Goal: Navigation & Orientation: Find specific page/section

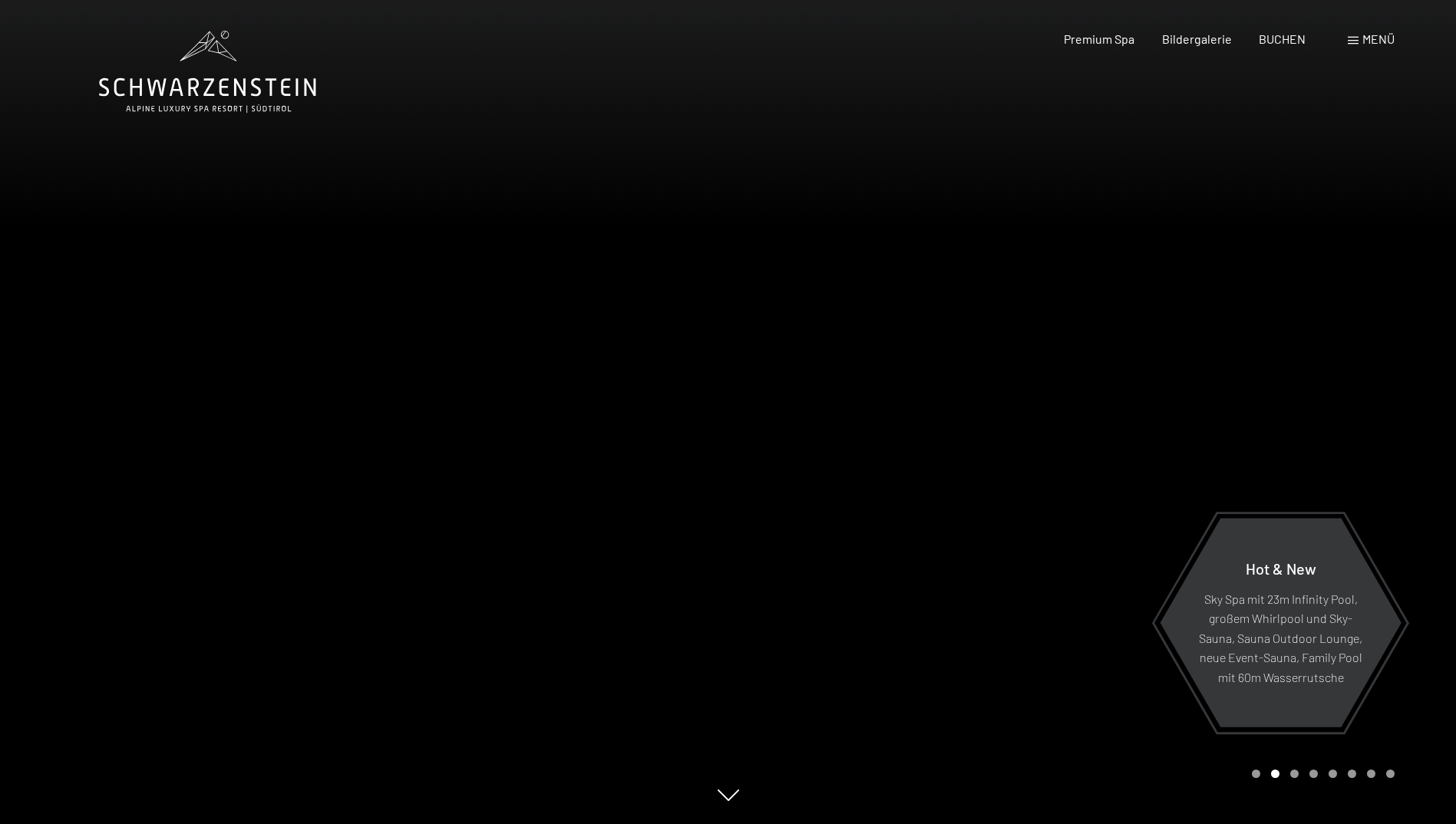
click at [177, 377] on div at bounding box center [364, 412] width 728 height 824
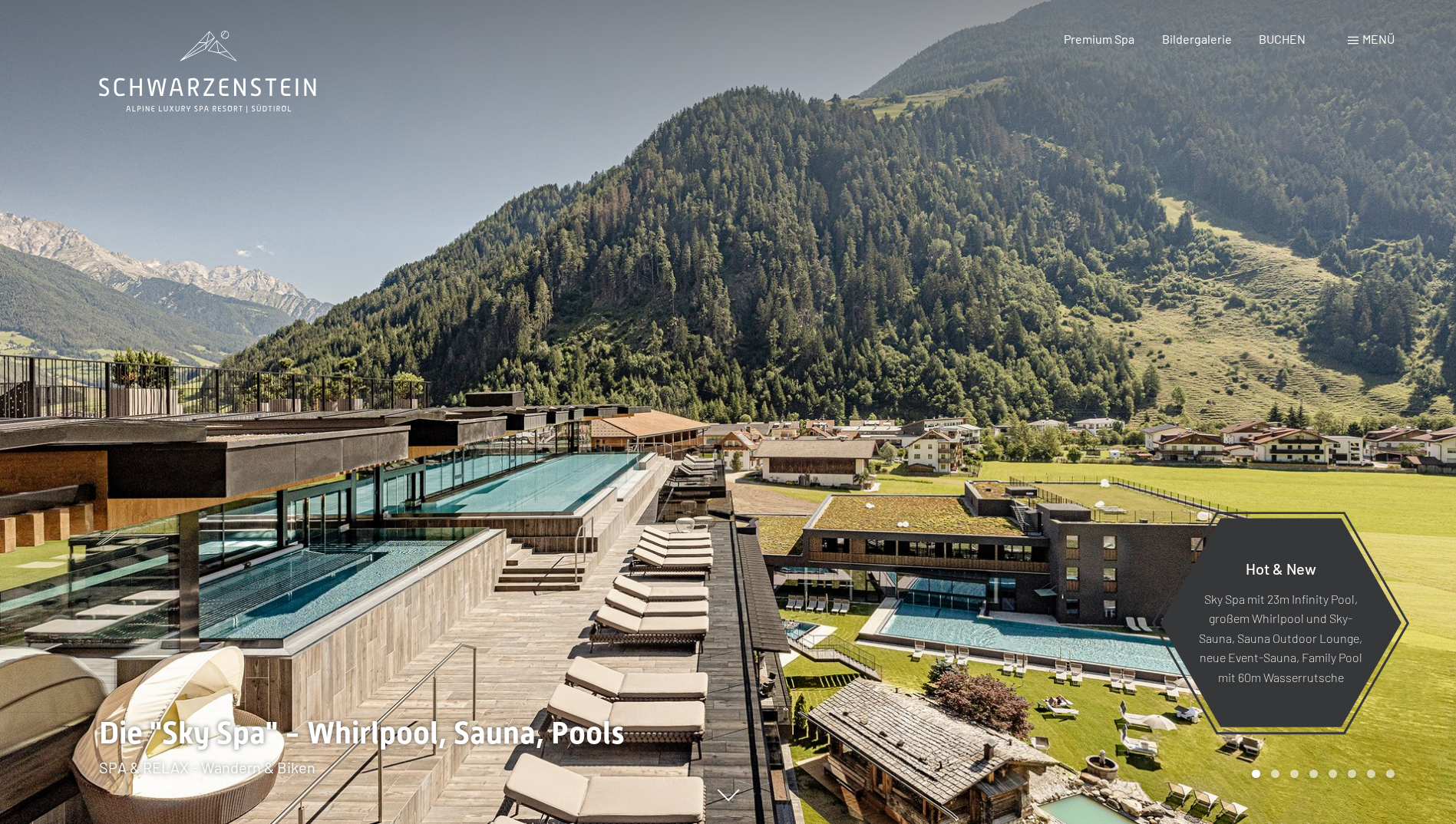
click at [177, 377] on div at bounding box center [364, 412] width 728 height 824
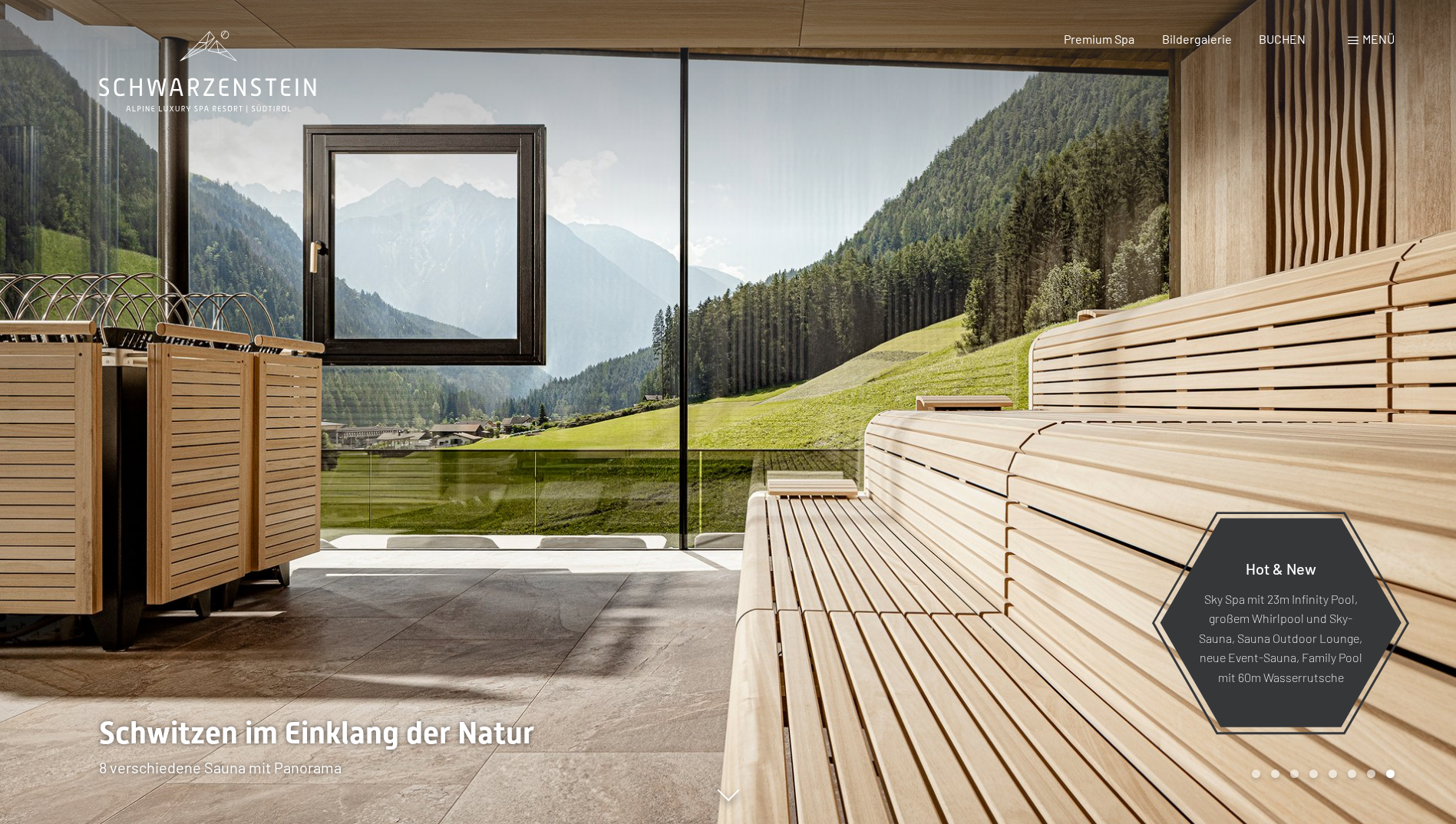
click at [177, 377] on div at bounding box center [364, 412] width 728 height 824
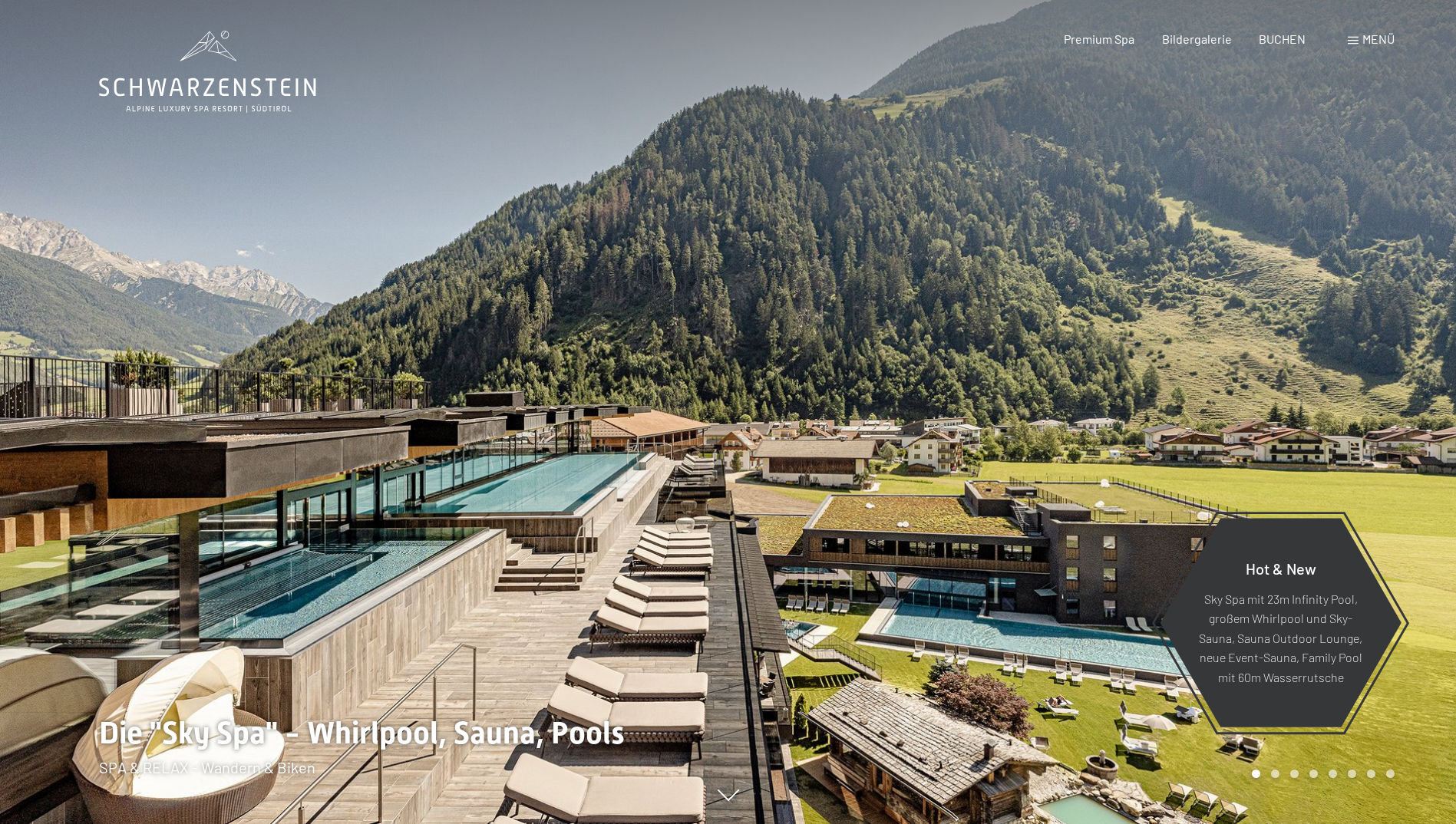
click at [1359, 38] on div "Menü" at bounding box center [1371, 39] width 47 height 17
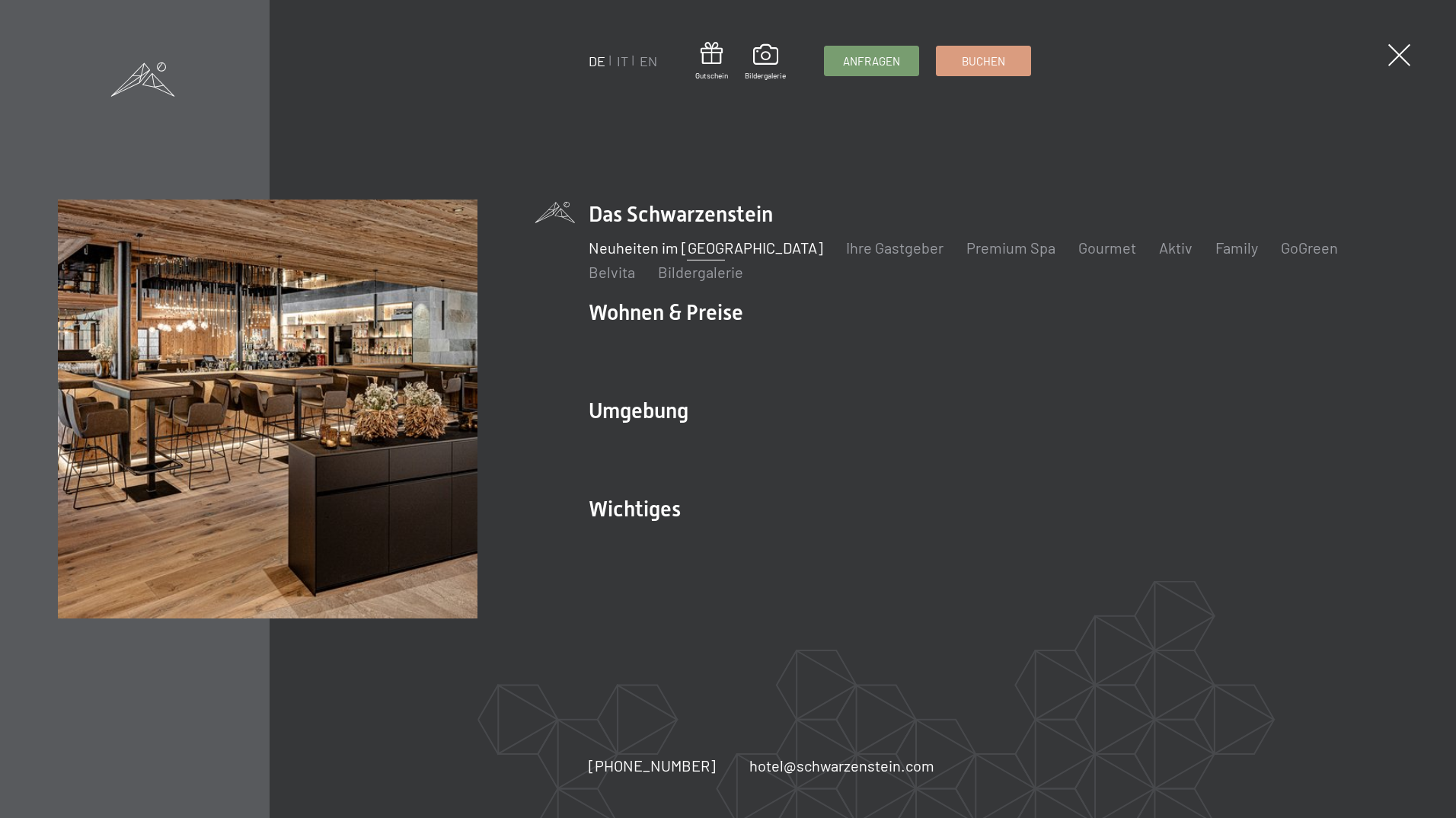
click at [710, 252] on link "Neuheiten im [GEOGRAPHIC_DATA]" at bounding box center [705, 247] width 234 height 18
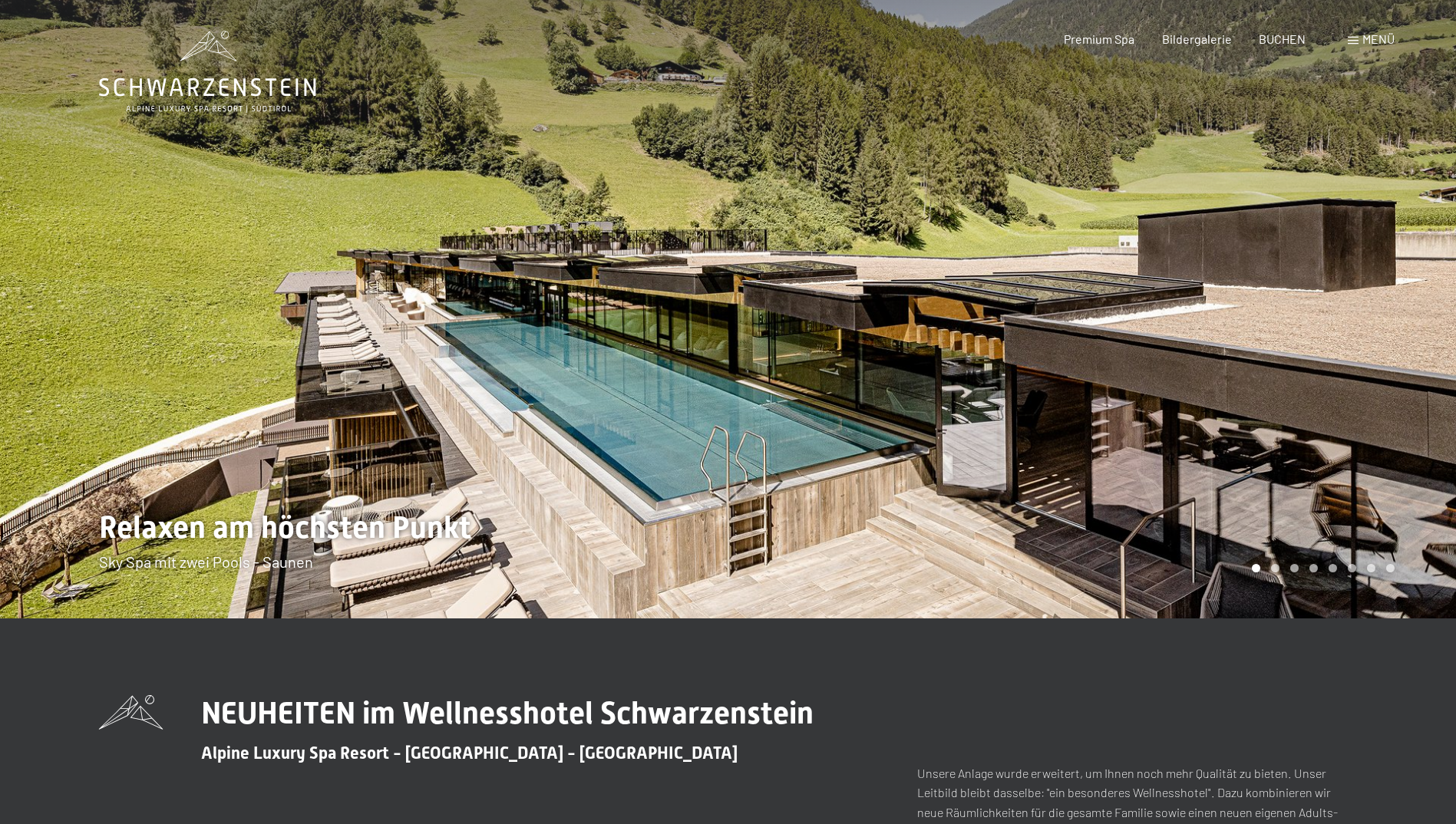
drag, startPoint x: 696, startPoint y: 329, endPoint x: 467, endPoint y: 299, distance: 231.0
click at [467, 299] on div at bounding box center [364, 309] width 728 height 618
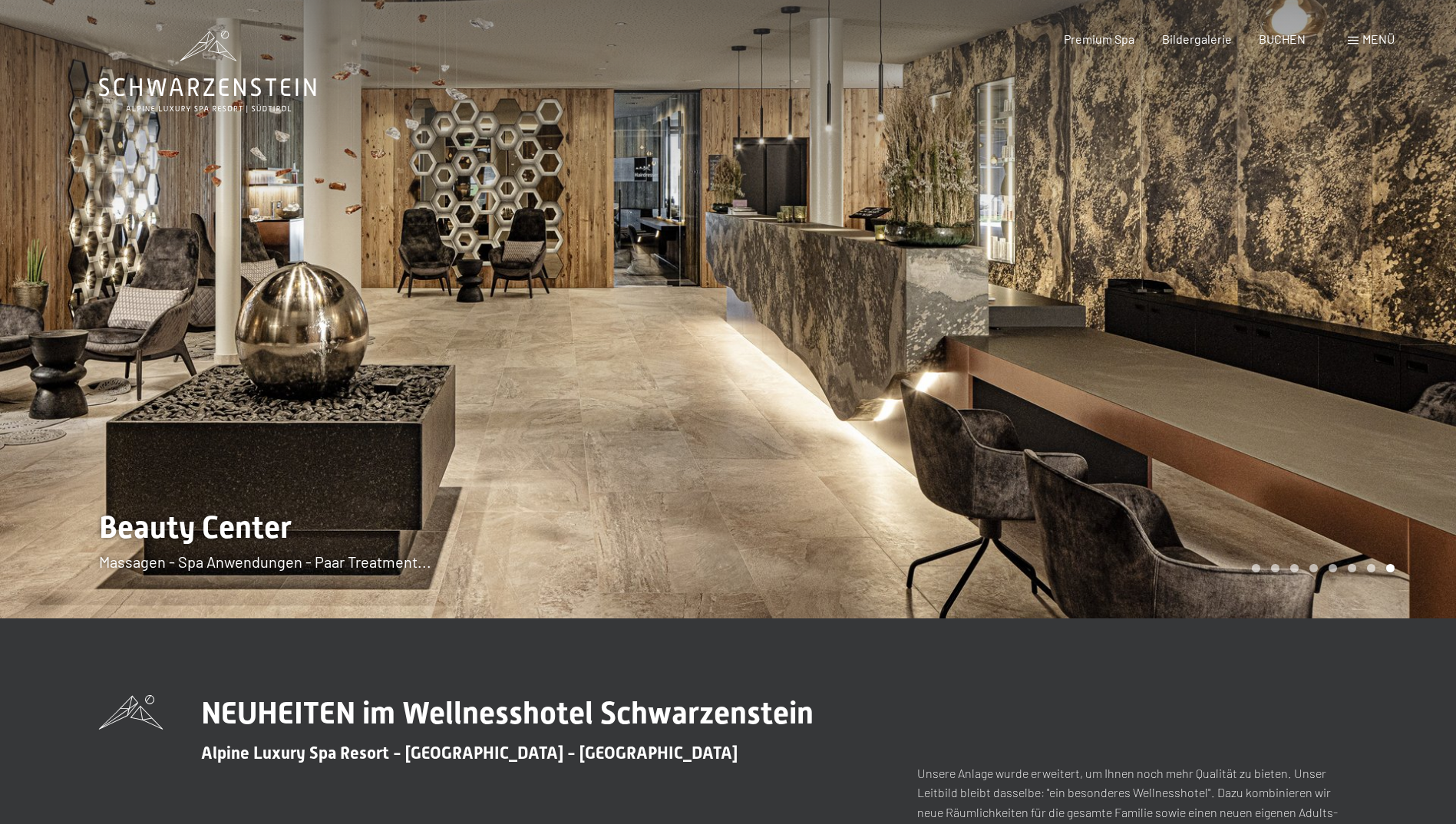
click at [1332, 324] on div at bounding box center [1093, 309] width 728 height 618
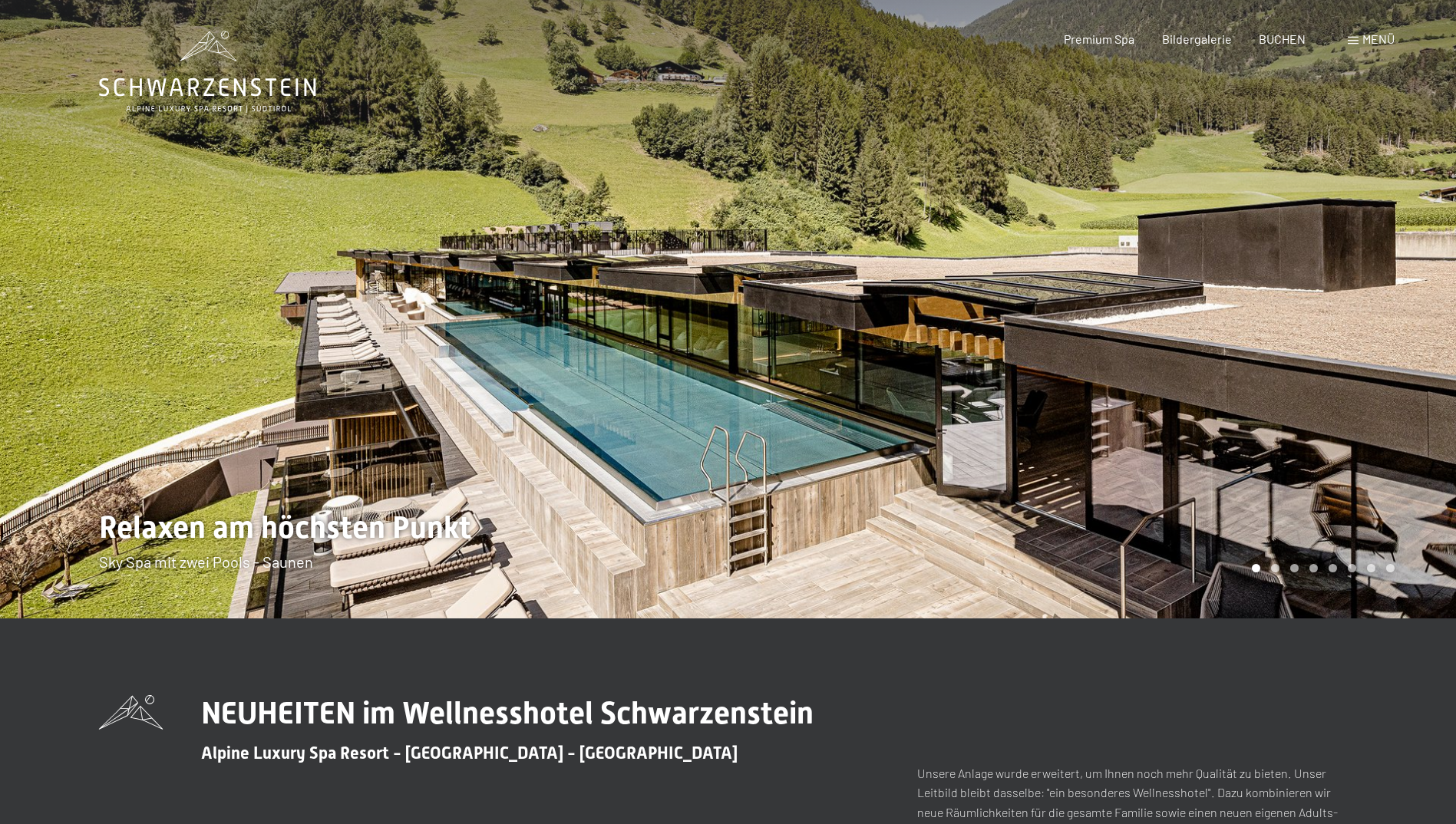
click at [1332, 324] on div at bounding box center [1093, 309] width 728 height 618
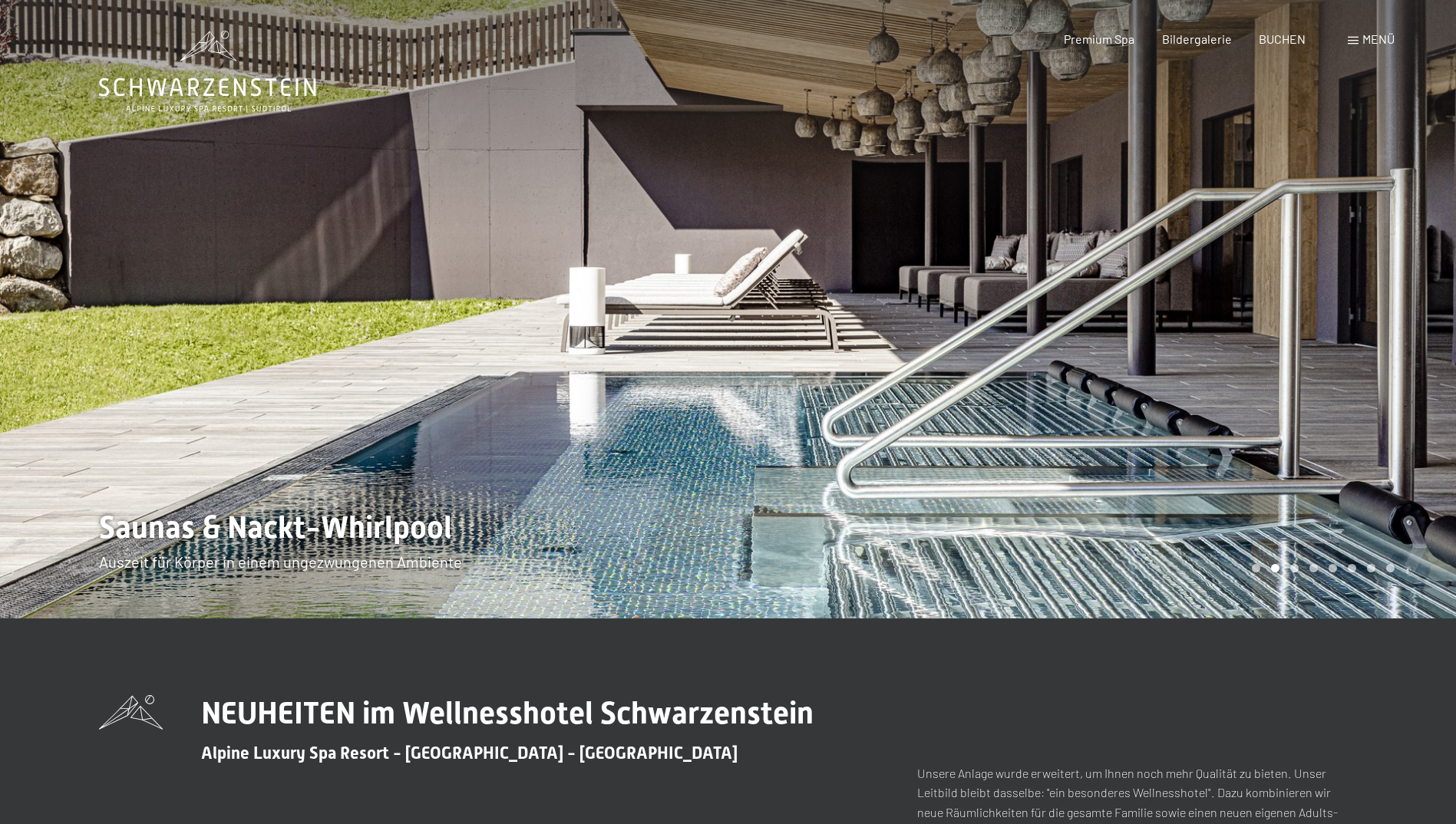
click at [1332, 324] on div at bounding box center [1093, 309] width 728 height 618
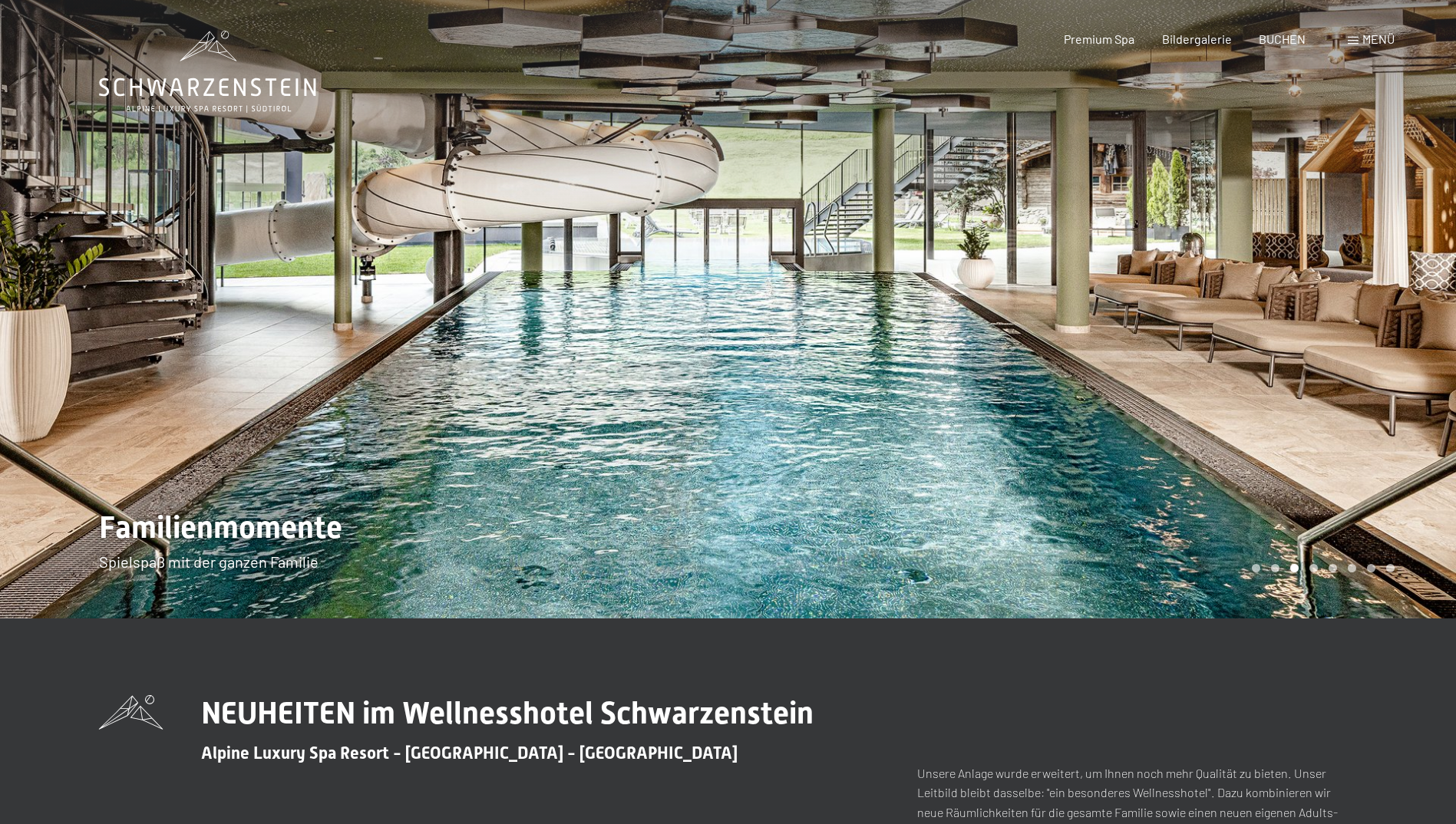
click at [1332, 324] on div at bounding box center [1093, 309] width 728 height 618
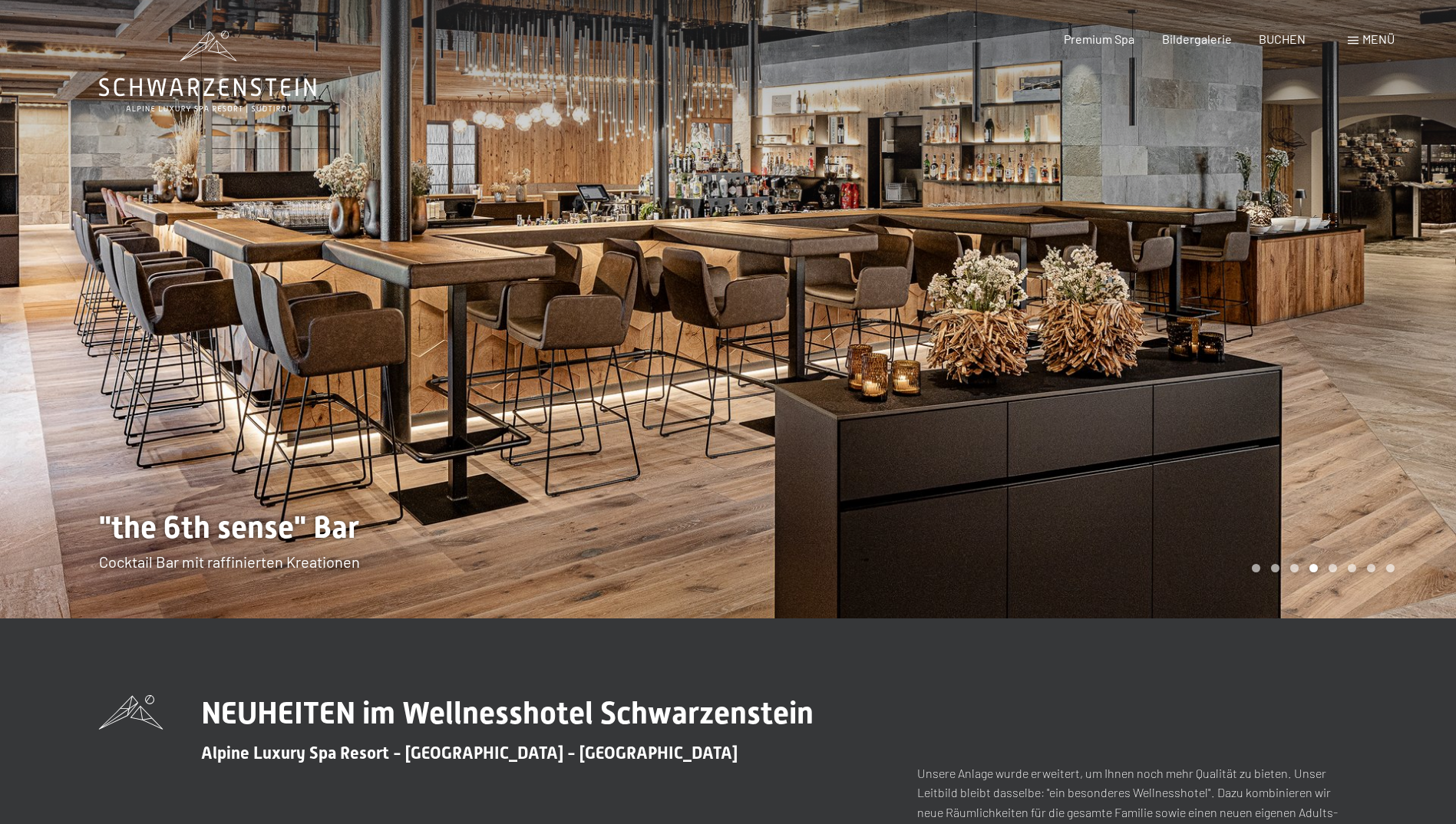
click at [1332, 324] on div at bounding box center [1093, 309] width 728 height 618
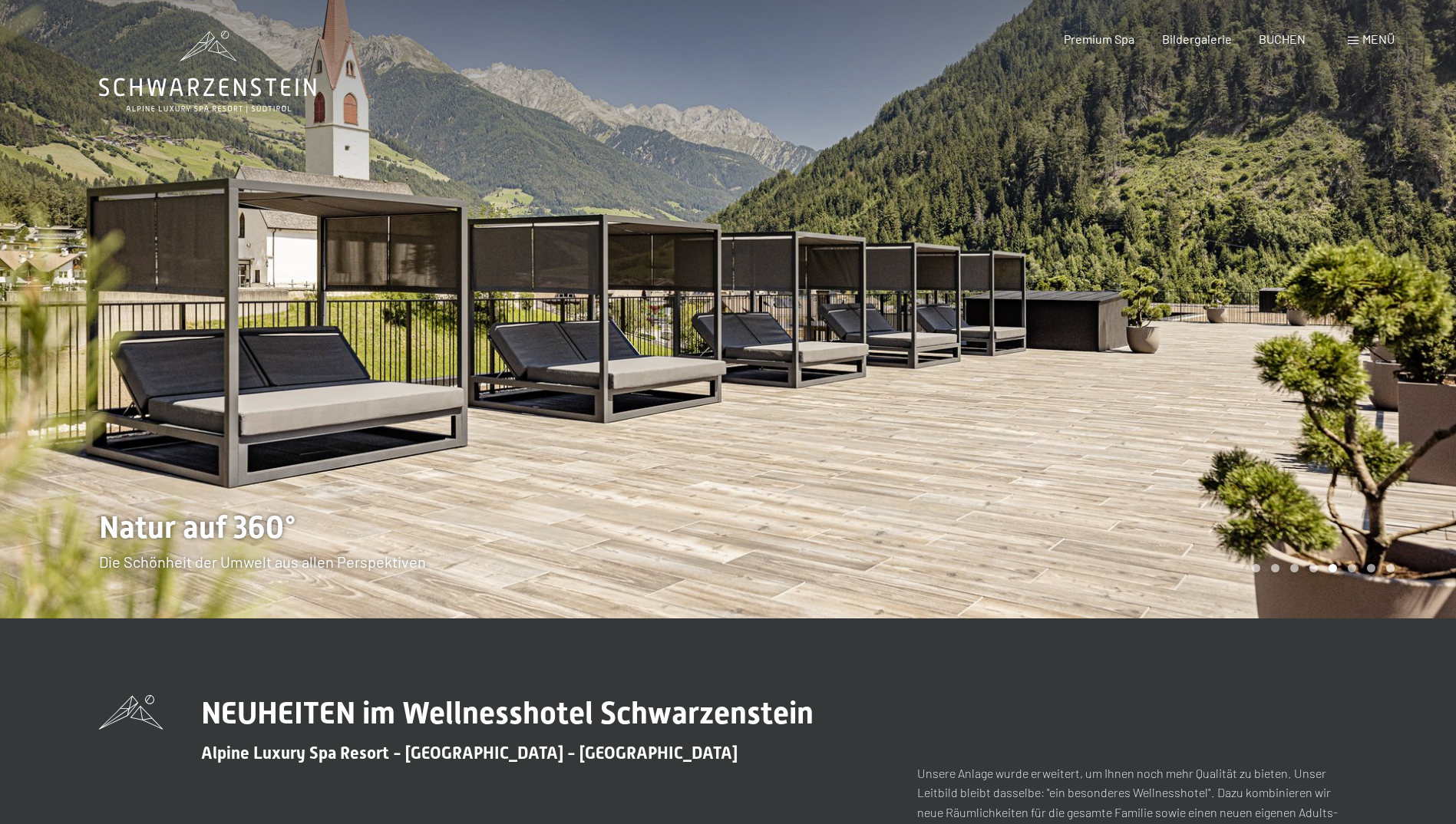
click at [1332, 324] on div at bounding box center [1093, 309] width 728 height 618
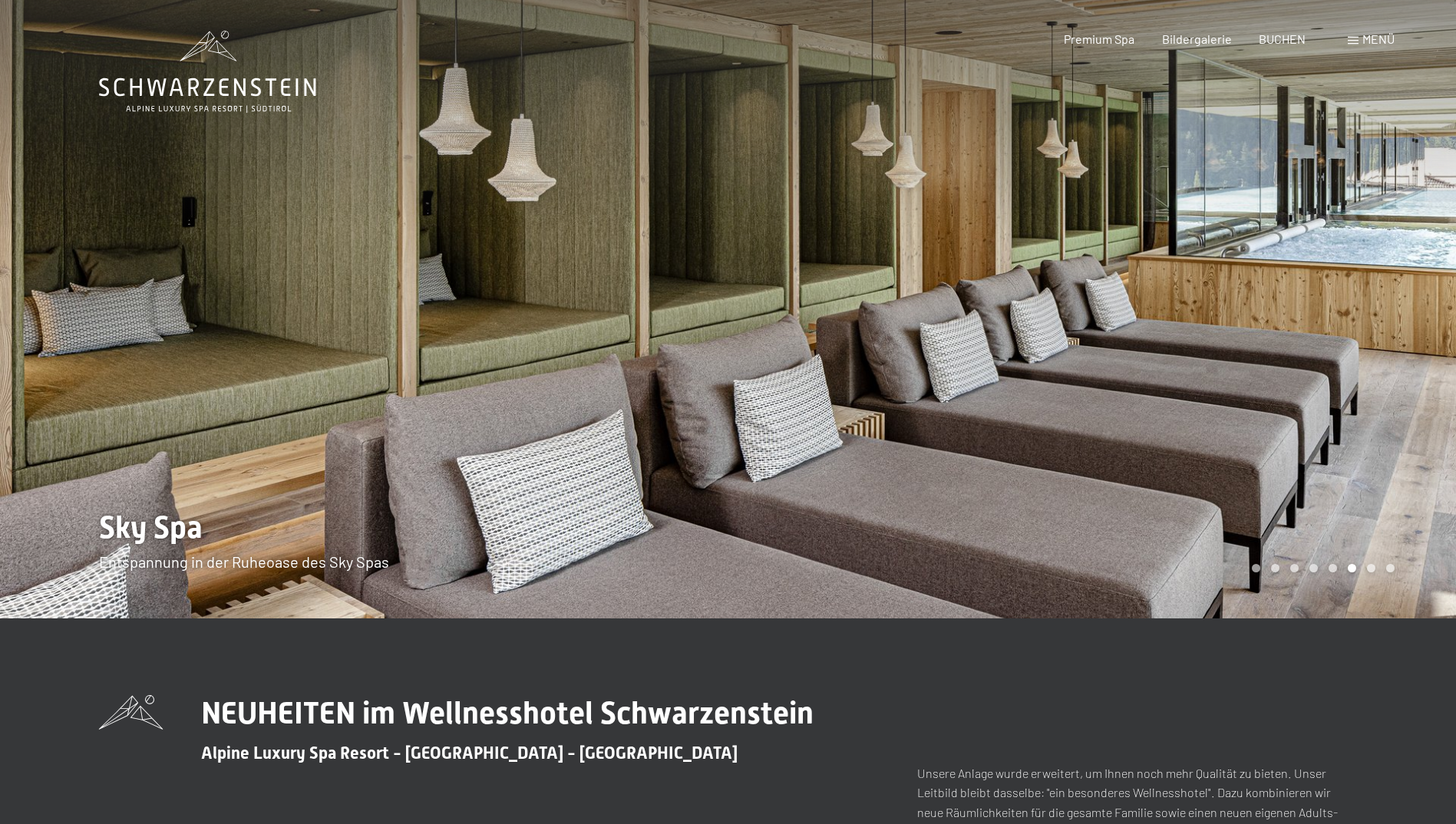
click at [1332, 324] on div at bounding box center [1093, 309] width 728 height 618
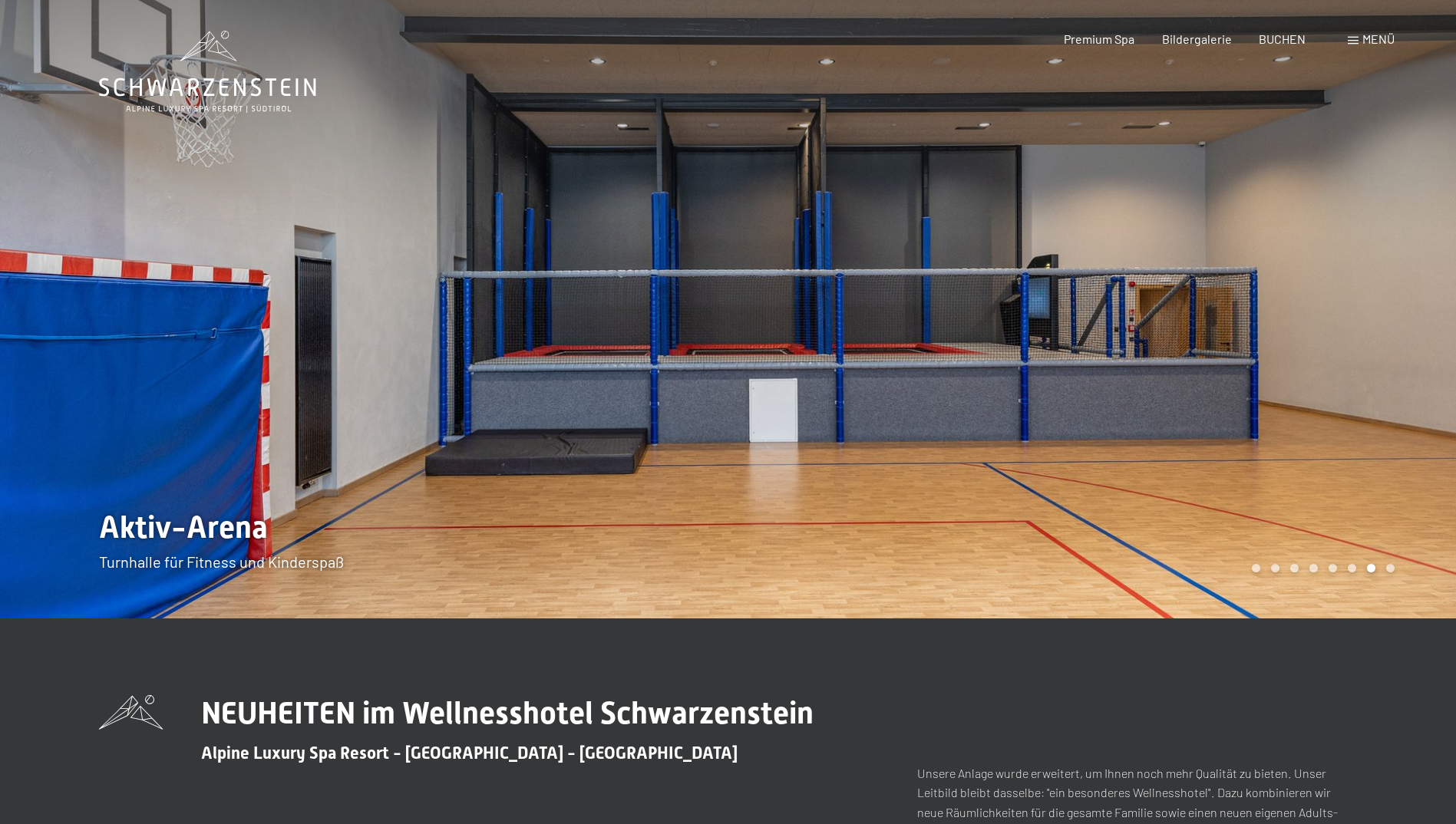
click at [1332, 324] on div at bounding box center [1093, 309] width 728 height 618
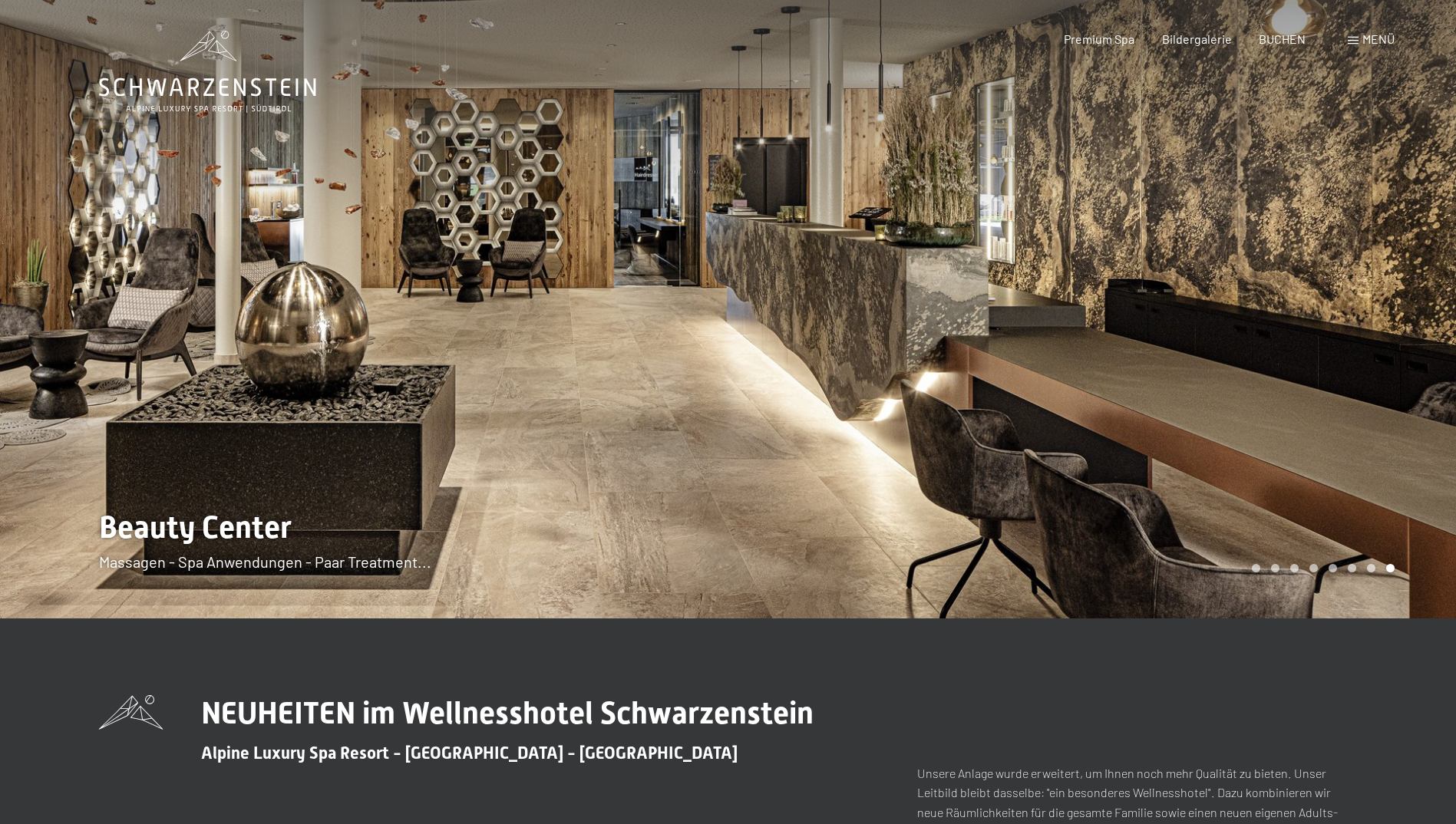
click at [1332, 324] on div at bounding box center [1093, 309] width 728 height 618
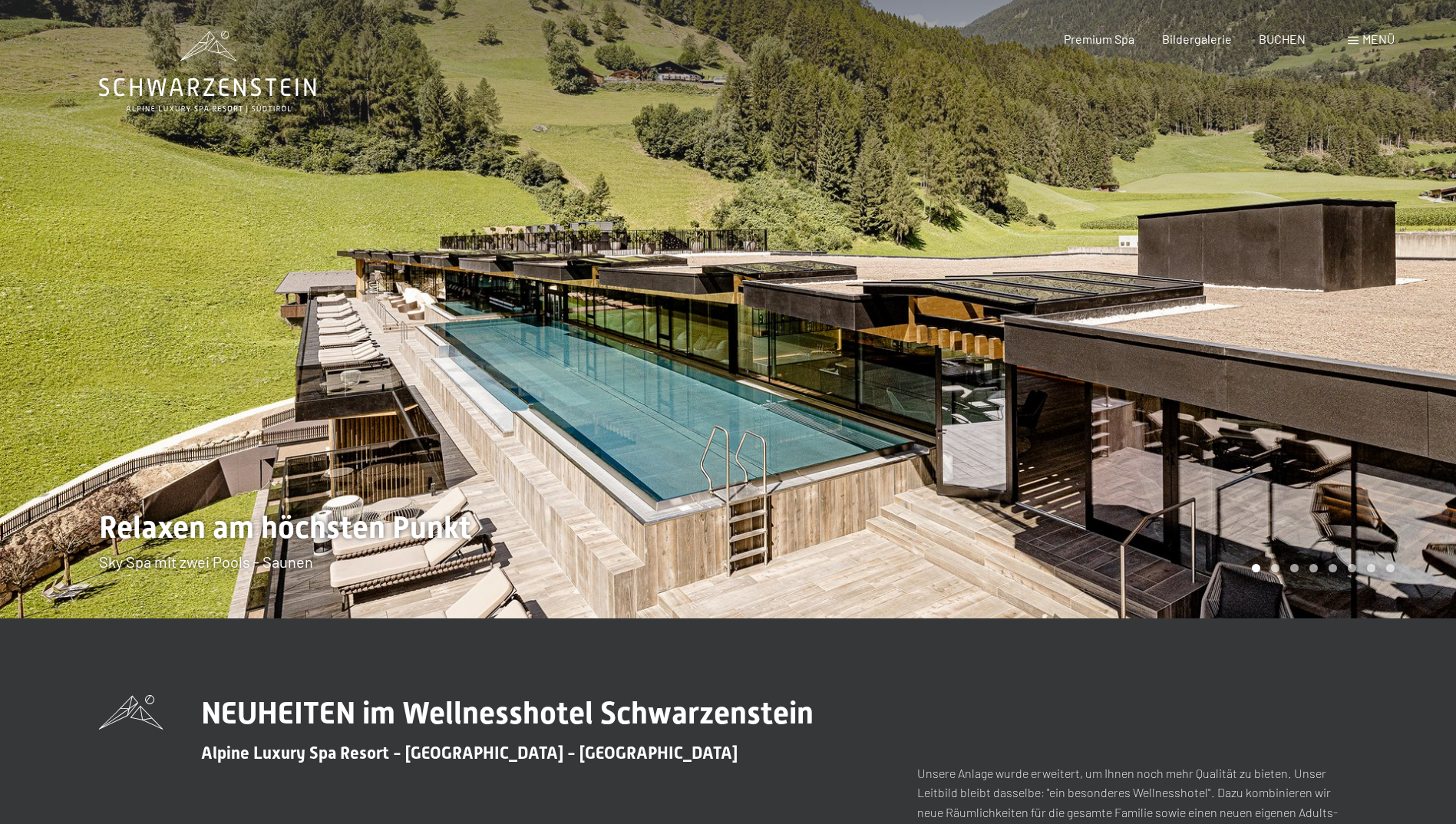
click at [1332, 324] on div at bounding box center [1093, 309] width 728 height 618
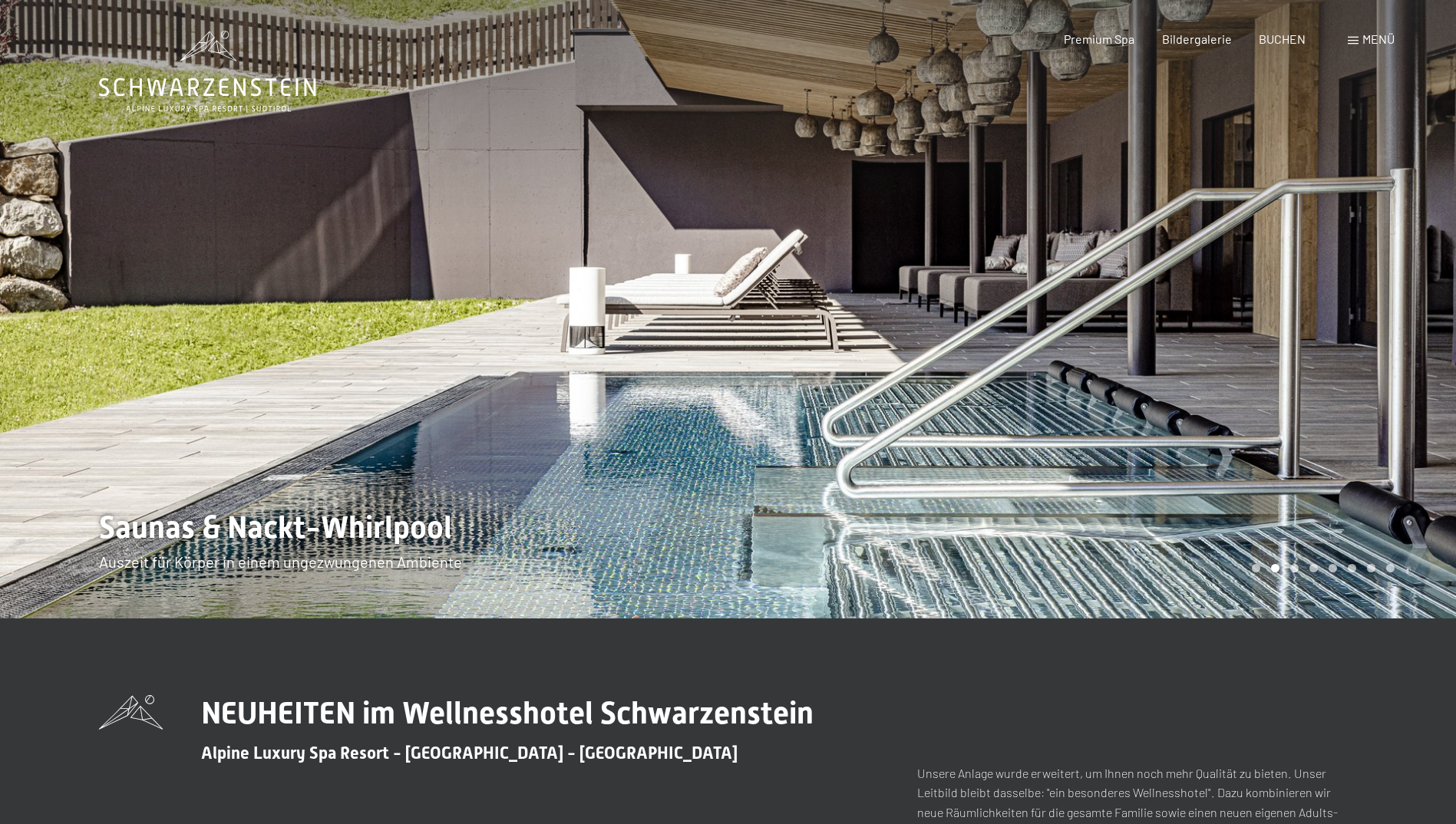
click at [1332, 324] on div at bounding box center [1093, 309] width 728 height 618
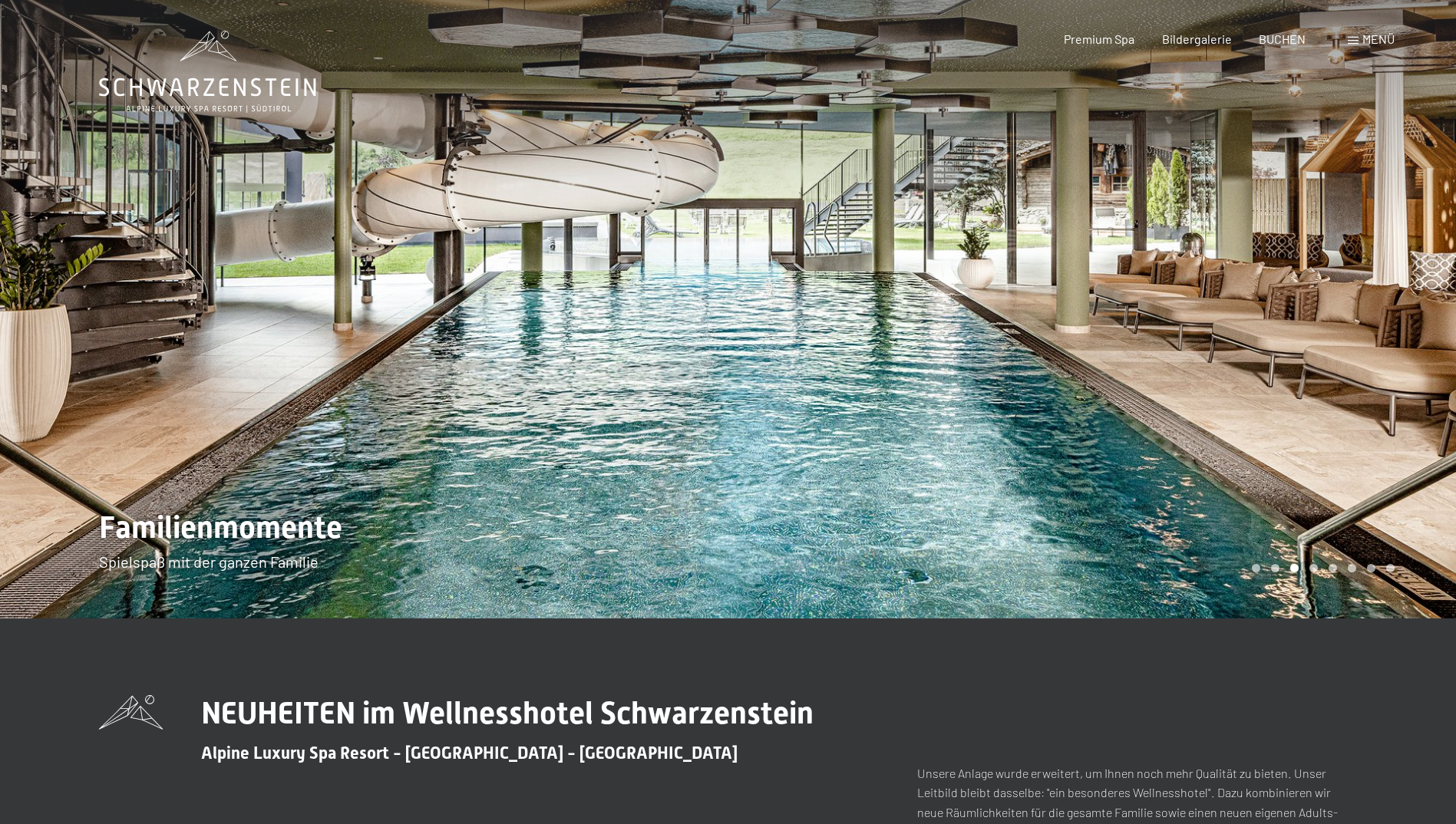
click at [1332, 324] on div at bounding box center [1093, 309] width 728 height 618
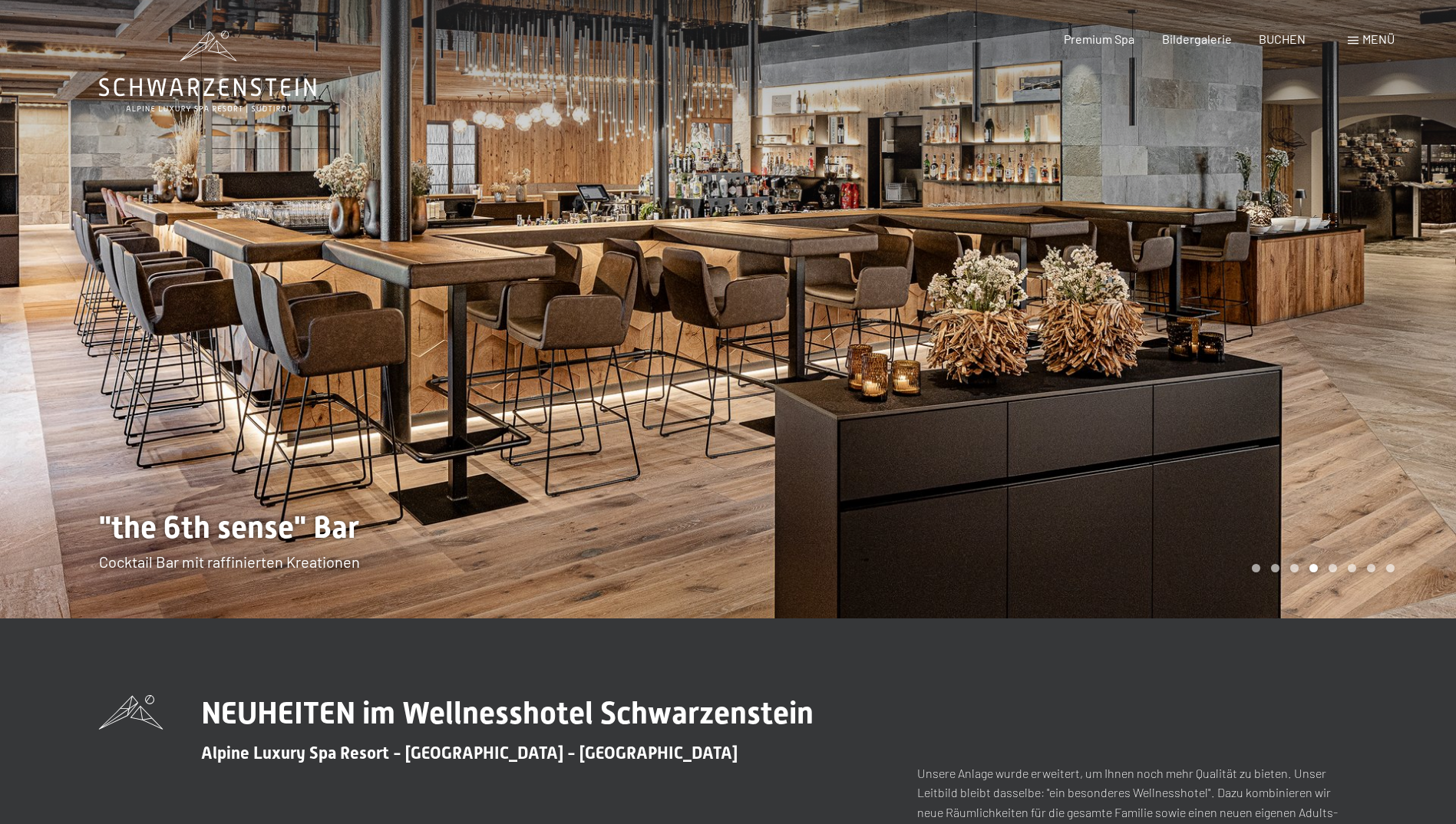
click at [1332, 324] on div at bounding box center [1093, 309] width 728 height 618
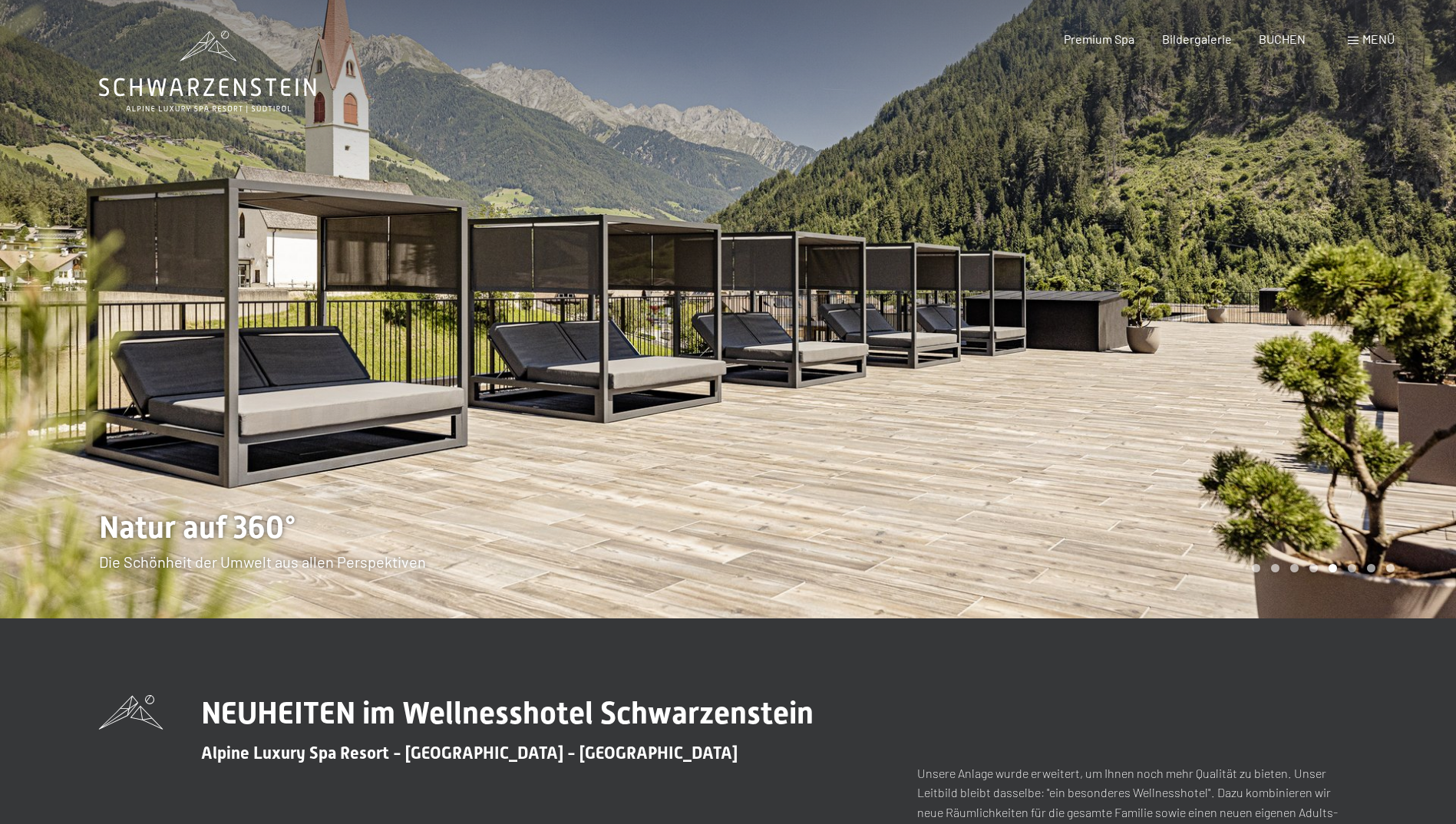
click at [1332, 324] on div at bounding box center [1093, 309] width 728 height 618
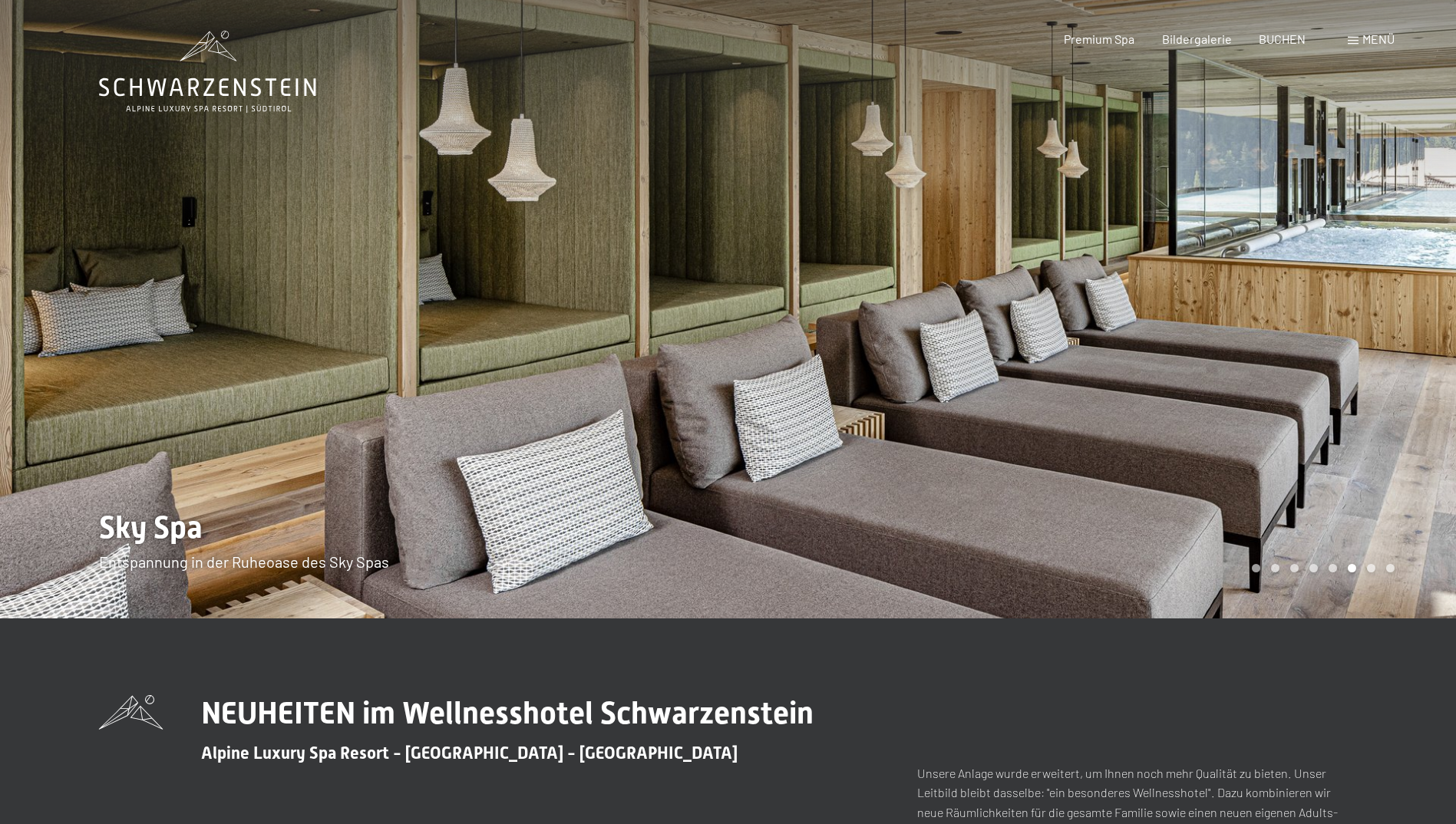
click at [1332, 324] on div at bounding box center [1093, 309] width 728 height 618
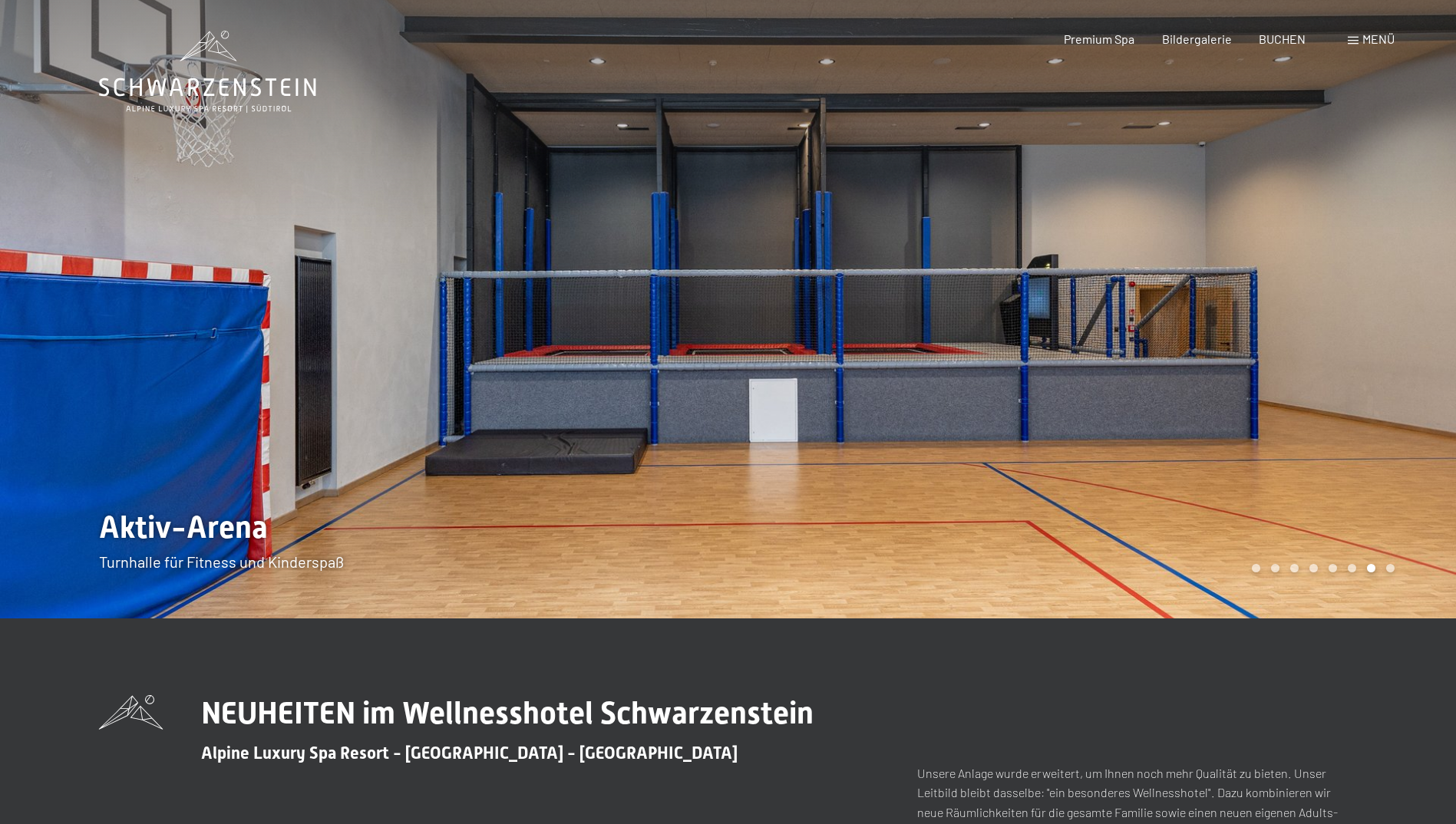
click at [1332, 324] on div at bounding box center [1093, 309] width 728 height 618
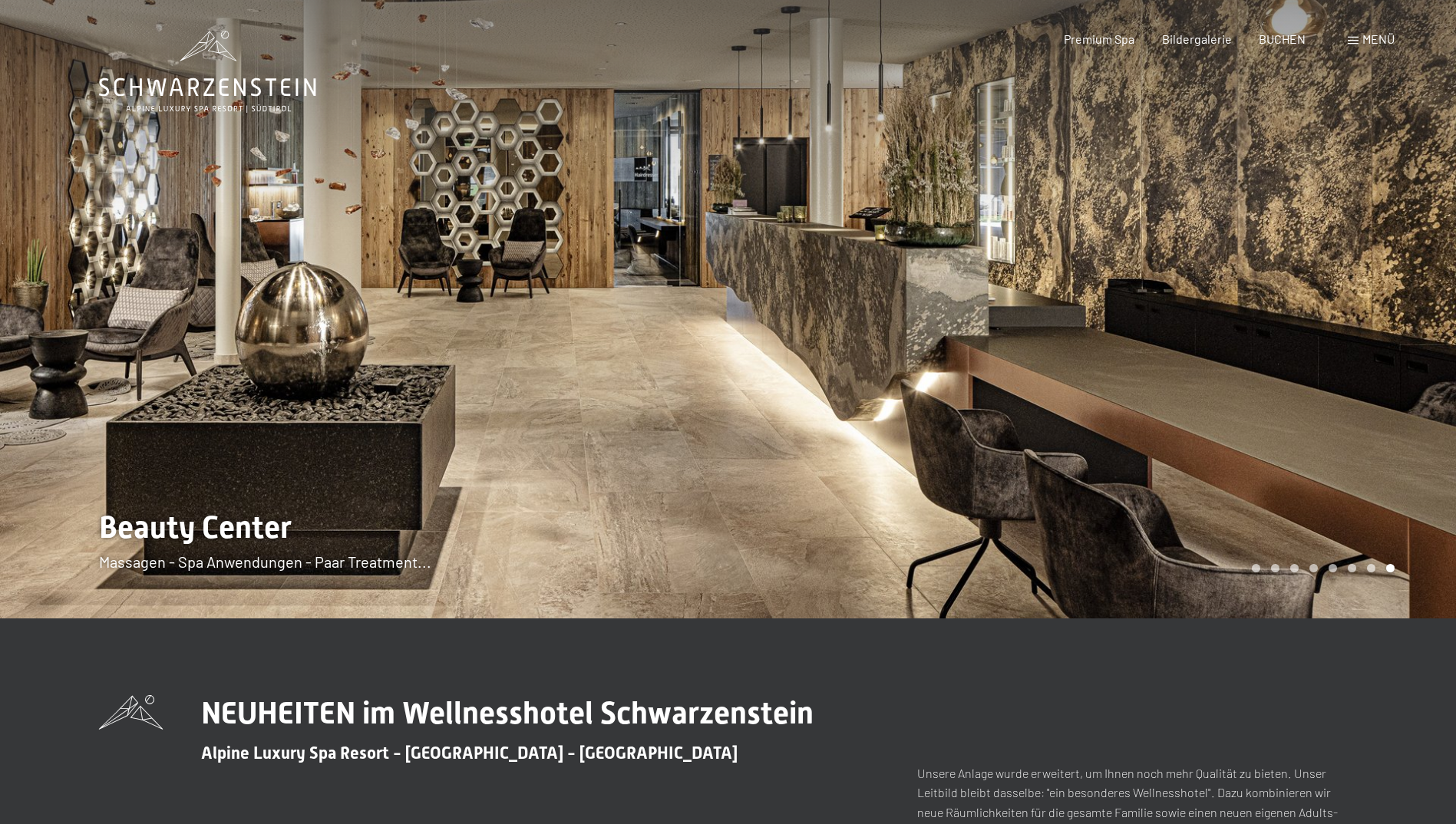
click at [1380, 41] on span "Menü" at bounding box center [1378, 38] width 32 height 15
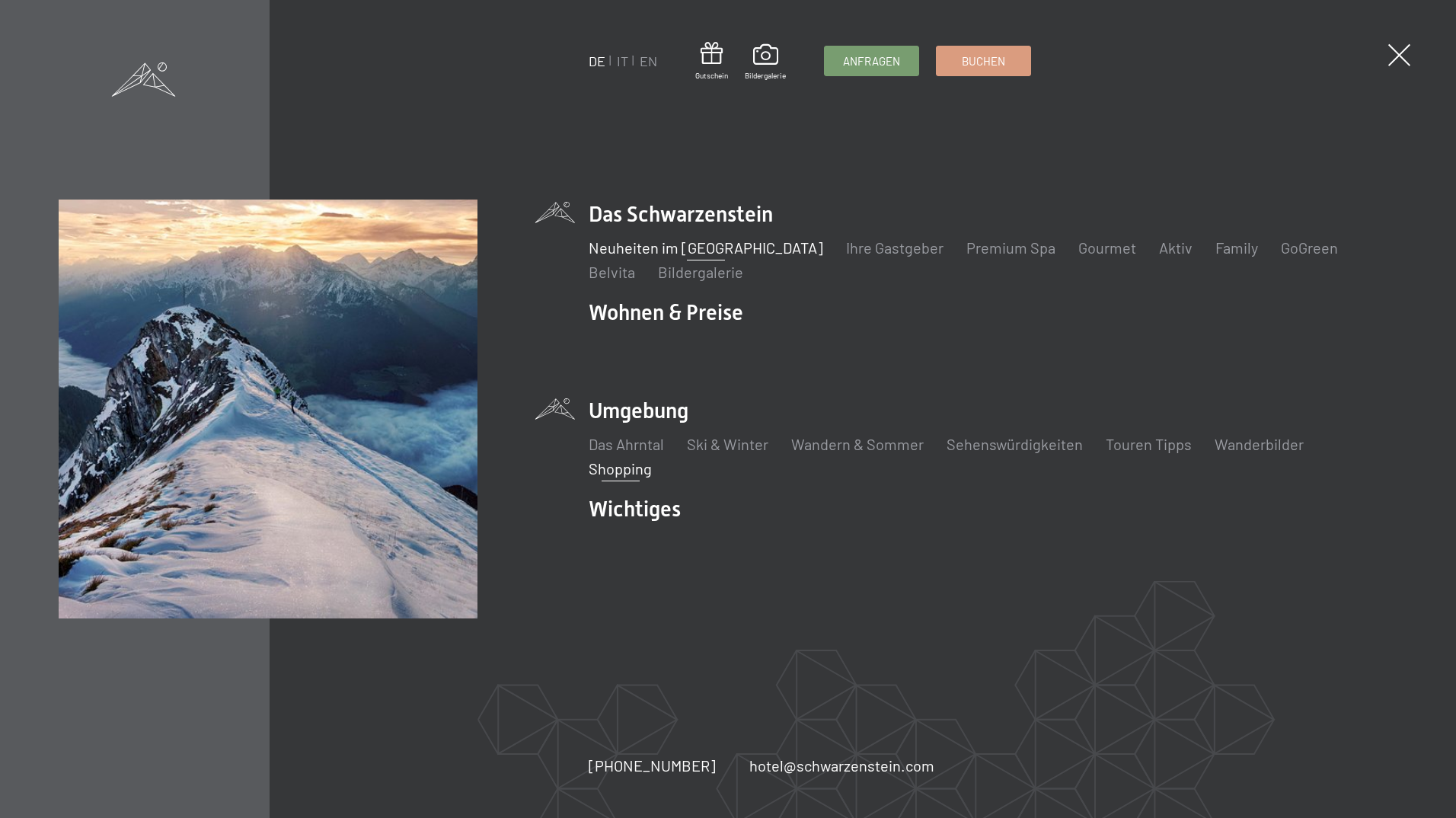
click at [635, 468] on link "Shopping" at bounding box center [620, 468] width 63 height 18
